Goal: Information Seeking & Learning: Learn about a topic

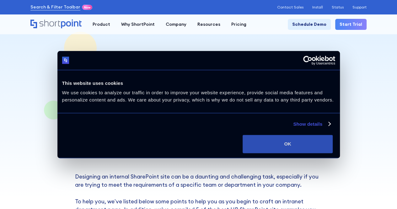
click at [332, 153] on button "OK" at bounding box center [287, 144] width 90 height 18
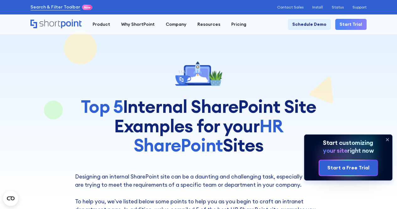
drag, startPoint x: 172, startPoint y: 93, endPoint x: 263, endPoint y: 154, distance: 110.3
click at [263, 154] on div "Top 5 Internal SharePoint Site Examples for your HR SharePoint Sites" at bounding box center [198, 106] width 247 height 98
click at [263, 154] on h1 "Top 5 Internal SharePoint Site Examples for your HR SharePoint Sites" at bounding box center [198, 126] width 247 height 58
click at [389, 141] on icon at bounding box center [387, 139] width 10 height 10
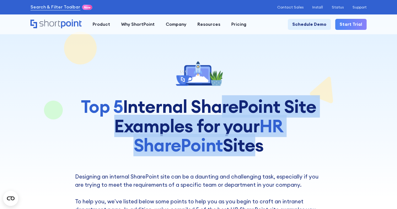
drag, startPoint x: 210, startPoint y: 104, endPoint x: 246, endPoint y: 149, distance: 57.6
click at [246, 149] on h1 "Top 5 Internal SharePoint Site Examples for your HR SharePoint Sites" at bounding box center [198, 126] width 247 height 58
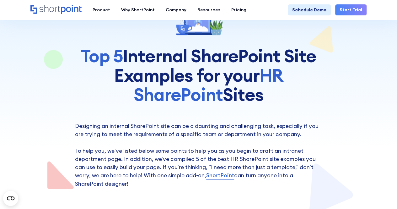
scroll to position [51, 0]
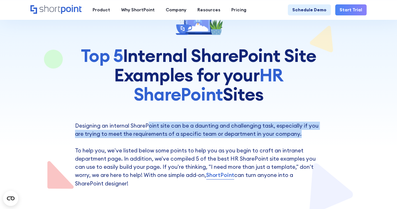
drag, startPoint x: 150, startPoint y: 126, endPoint x: 310, endPoint y: 135, distance: 160.2
click at [310, 135] on p "Designing an internal SharePoint site can be a daunting and challenging task, e…" at bounding box center [198, 154] width 247 height 66
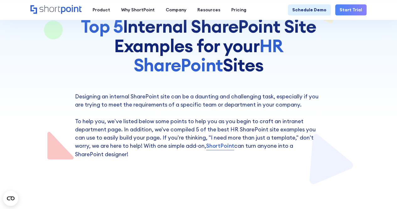
scroll to position [82, 0]
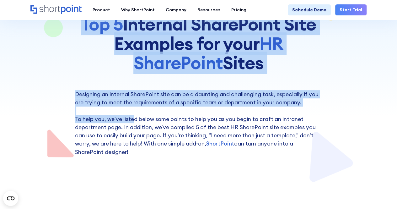
drag, startPoint x: 132, startPoint y: 117, endPoint x: 267, endPoint y: 166, distance: 143.4
click at [267, 166] on section "Top 5 Internal SharePoint Site Examples for your HR SharePoint Sites Designing …" at bounding box center [198, 50] width 397 height 264
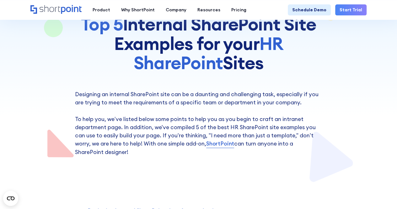
click at [267, 166] on div at bounding box center [198, 50] width 336 height 264
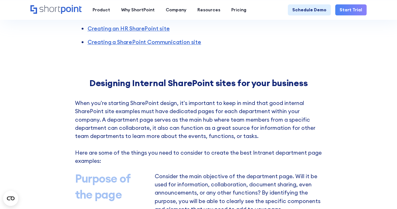
scroll to position [278, 0]
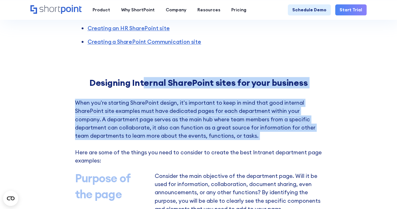
drag, startPoint x: 145, startPoint y: 78, endPoint x: 236, endPoint y: 146, distance: 113.9
click at [236, 146] on p "When you're starting SharePoint design, it's important to keep in mind that goo…" at bounding box center [198, 131] width 247 height 66
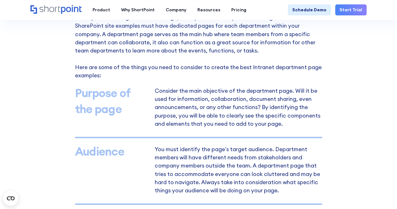
scroll to position [366, 0]
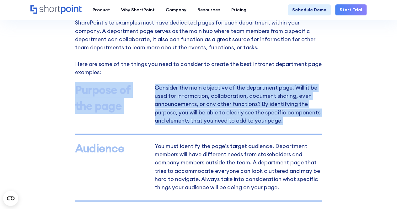
drag, startPoint x: 164, startPoint y: 71, endPoint x: 257, endPoint y: 125, distance: 108.3
click at [257, 125] on div "Purpose of the page Consider the main objective of the department page. Will it…" at bounding box center [198, 168] width 247 height 166
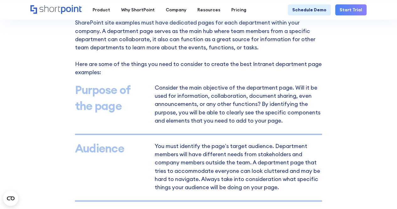
scroll to position [427, 0]
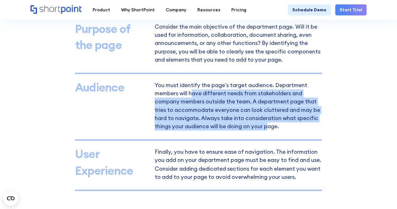
drag, startPoint x: 191, startPoint y: 93, endPoint x: 269, endPoint y: 128, distance: 85.6
click at [269, 128] on p "You must identify the page’s target audience. Department members will have diff…" at bounding box center [238, 106] width 167 height 48
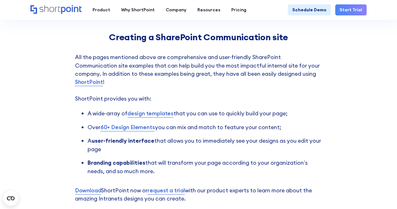
scroll to position [1225, 0]
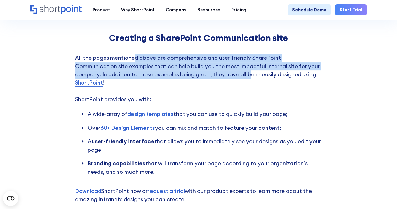
drag, startPoint x: 133, startPoint y: 60, endPoint x: 250, endPoint y: 76, distance: 118.4
click at [250, 76] on p "All the pages mentioned above are comprehensive and user-friendly SharePoint Co…" at bounding box center [198, 79] width 247 height 50
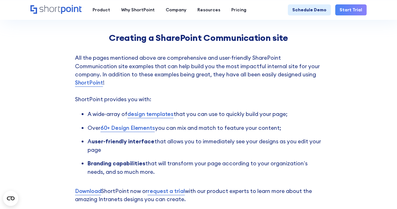
scroll to position [1269, 0]
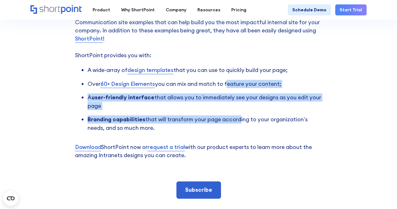
drag, startPoint x: 224, startPoint y: 77, endPoint x: 237, endPoint y: 123, distance: 47.9
click at [237, 123] on ul "A wide-array of design templates that you can use to quickly build your page; O…" at bounding box center [198, 99] width 247 height 66
click at [237, 123] on li "Branding capabilities that will transform your page according to your organizat…" at bounding box center [204, 123] width 235 height 17
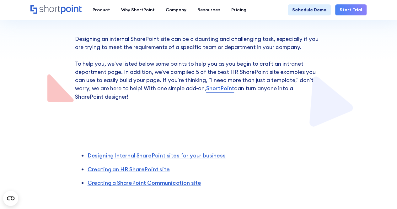
scroll to position [0, 0]
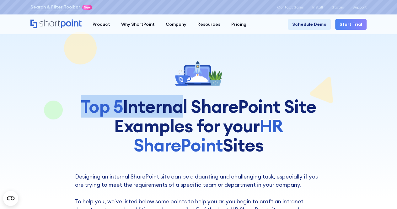
drag, startPoint x: 176, startPoint y: 101, endPoint x: 226, endPoint y: 171, distance: 86.1
click at [226, 171] on section "Top 5 Internal SharePoint Site Examples for your HR SharePoint Sites Designing …" at bounding box center [198, 132] width 397 height 264
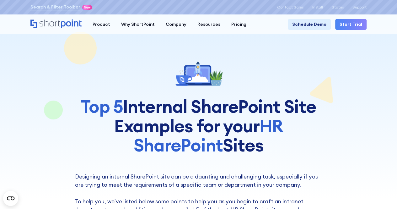
click at [226, 171] on div at bounding box center [198, 132] width 336 height 264
